Goal: Information Seeking & Learning: Learn about a topic

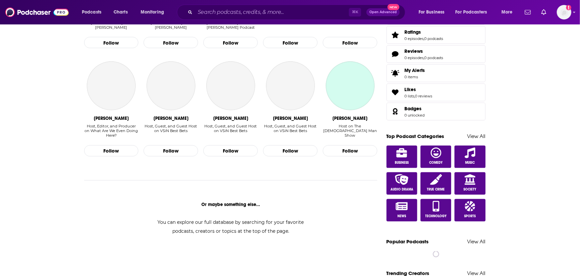
scroll to position [500, 0]
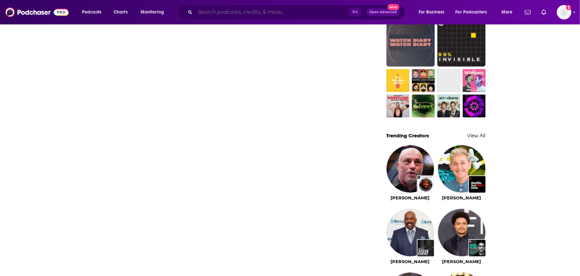
click at [262, 11] on input "Search podcasts, credits, & more..." at bounding box center [272, 12] width 154 height 11
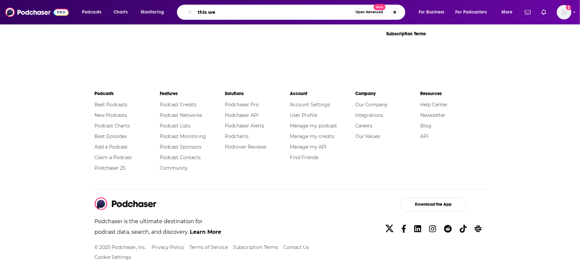
scroll to position [650, 0]
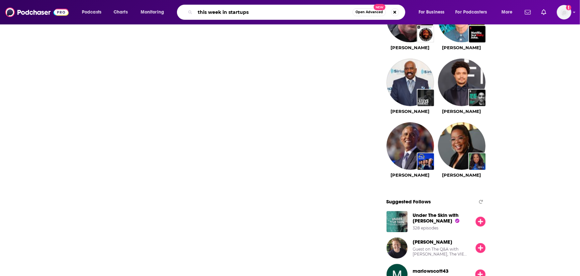
type input "this week in startups"
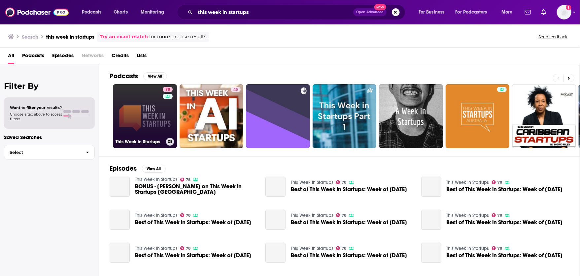
click at [148, 118] on link "78 This Week in Startups" at bounding box center [145, 116] width 64 height 64
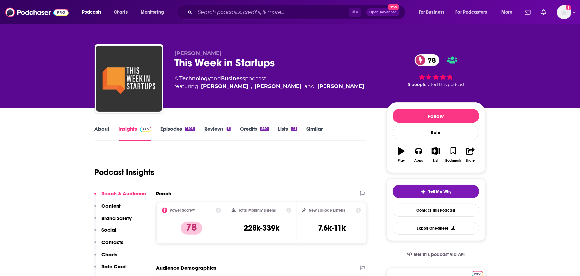
click at [105, 134] on link "About" at bounding box center [102, 133] width 15 height 15
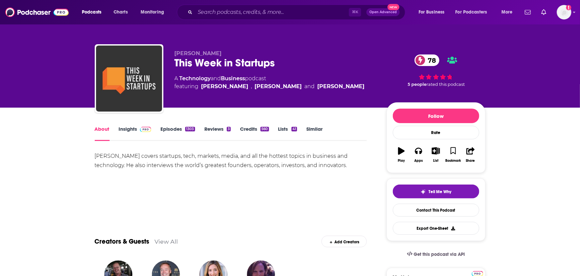
drag, startPoint x: 137, startPoint y: 157, endPoint x: 329, endPoint y: 176, distance: 193.3
click at [329, 176] on div "[PERSON_NAME] covers startups, tech, markets, media, and all the hottest topics…" at bounding box center [231, 174] width 272 height 46
copy div "covers startups, tech, markets, media, and all the hottest topics in business a…"
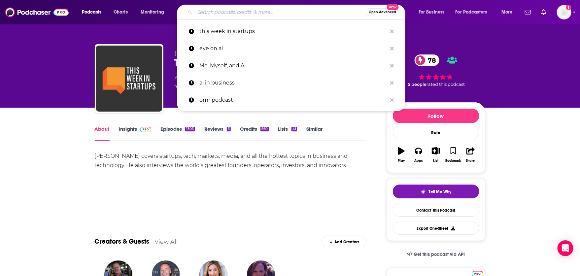
click at [197, 15] on input "Search podcasts, credits, & more..." at bounding box center [280, 12] width 171 height 11
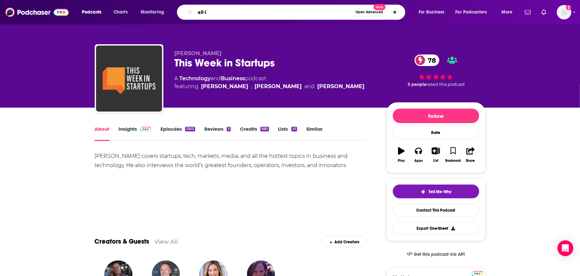
type input "all-in"
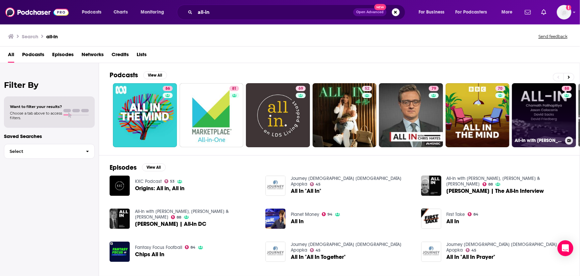
click at [539, 125] on link "88 All-In with [PERSON_NAME], [PERSON_NAME] & [PERSON_NAME]" at bounding box center [544, 115] width 64 height 64
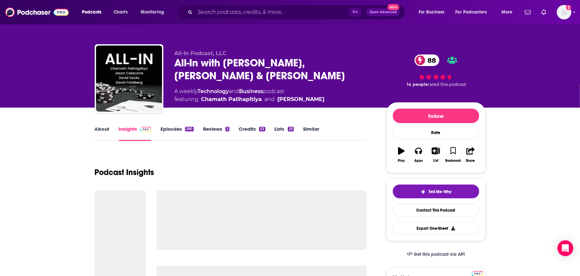
click at [98, 129] on link "About" at bounding box center [102, 133] width 15 height 15
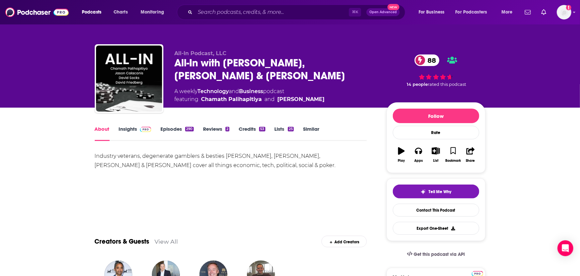
drag, startPoint x: 94, startPoint y: 154, endPoint x: 123, endPoint y: 154, distance: 29.4
drag, startPoint x: 178, startPoint y: 165, endPoint x: 259, endPoint y: 164, distance: 81.8
click at [259, 164] on div "Industry veterans, degenerate gamblers & besties [PERSON_NAME], [PERSON_NAME], …" at bounding box center [231, 160] width 272 height 18
copy div "economic, tech, political, social"
